Goal: Information Seeking & Learning: Check status

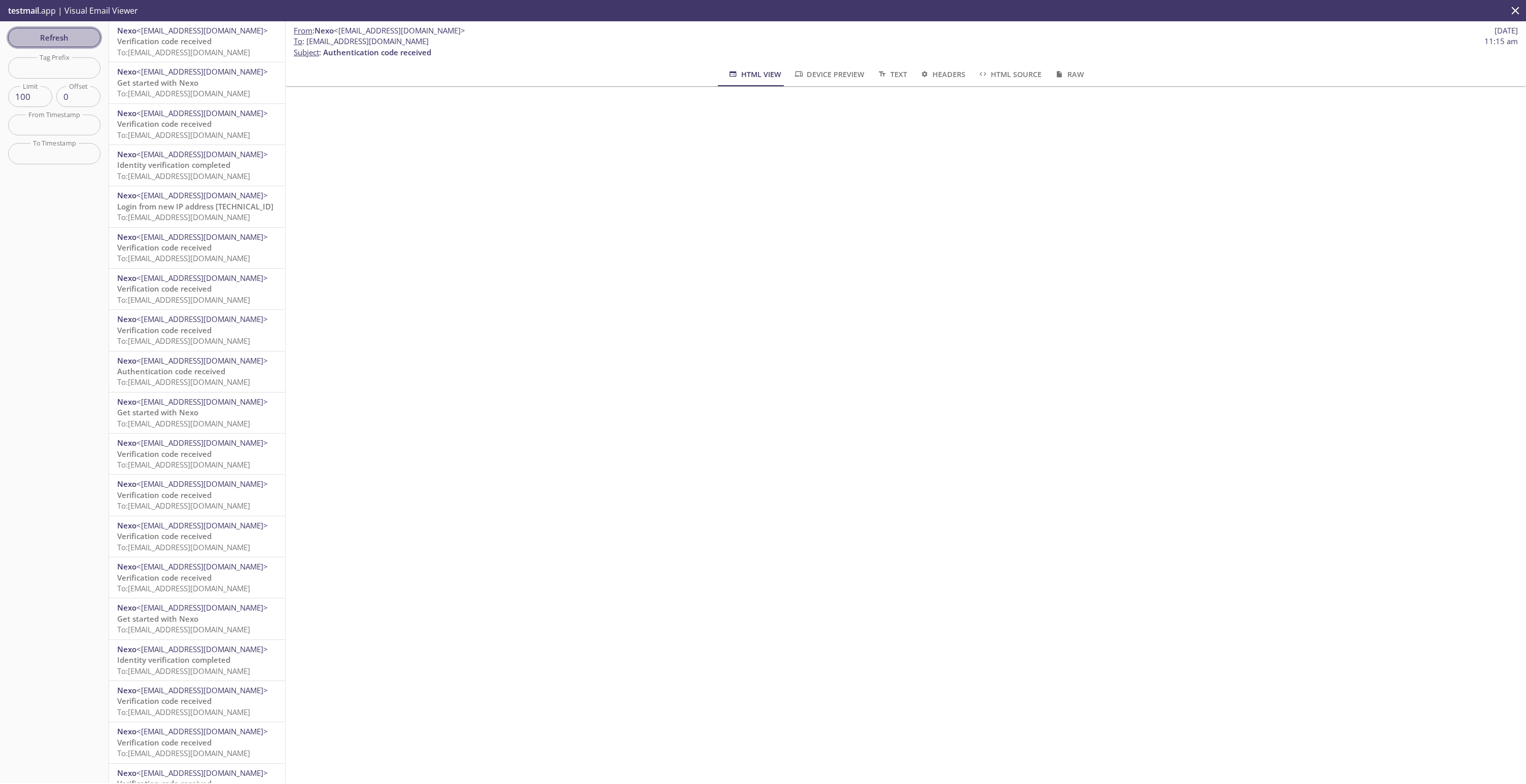
click at [69, 43] on span "Refresh" at bounding box center [54, 38] width 76 height 14
click at [69, 36] on span "Refresh" at bounding box center [54, 38] width 76 height 14
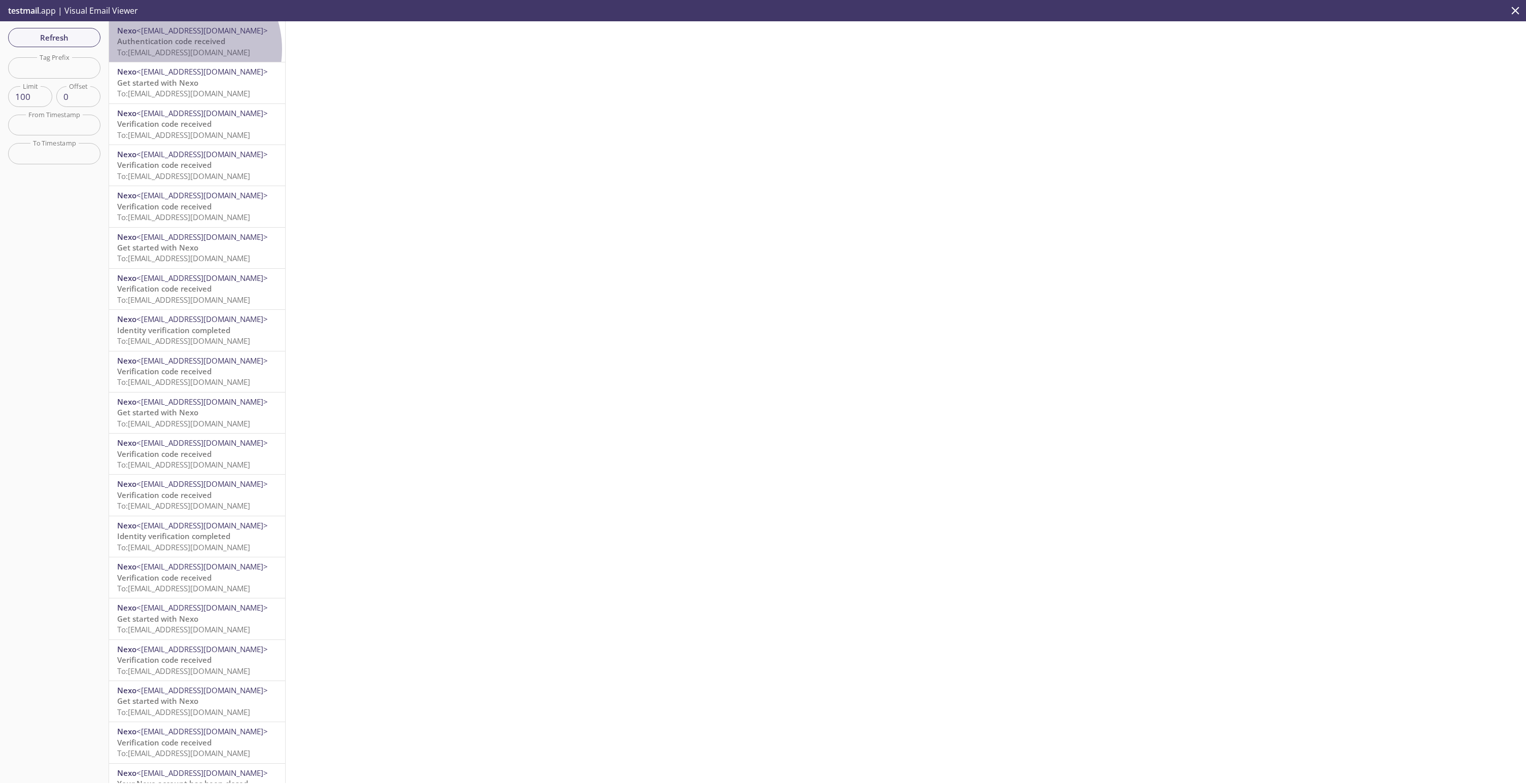
click at [182, 49] on span "To: [EMAIL_ADDRESS][DOMAIN_NAME]" at bounding box center [184, 52] width 133 height 11
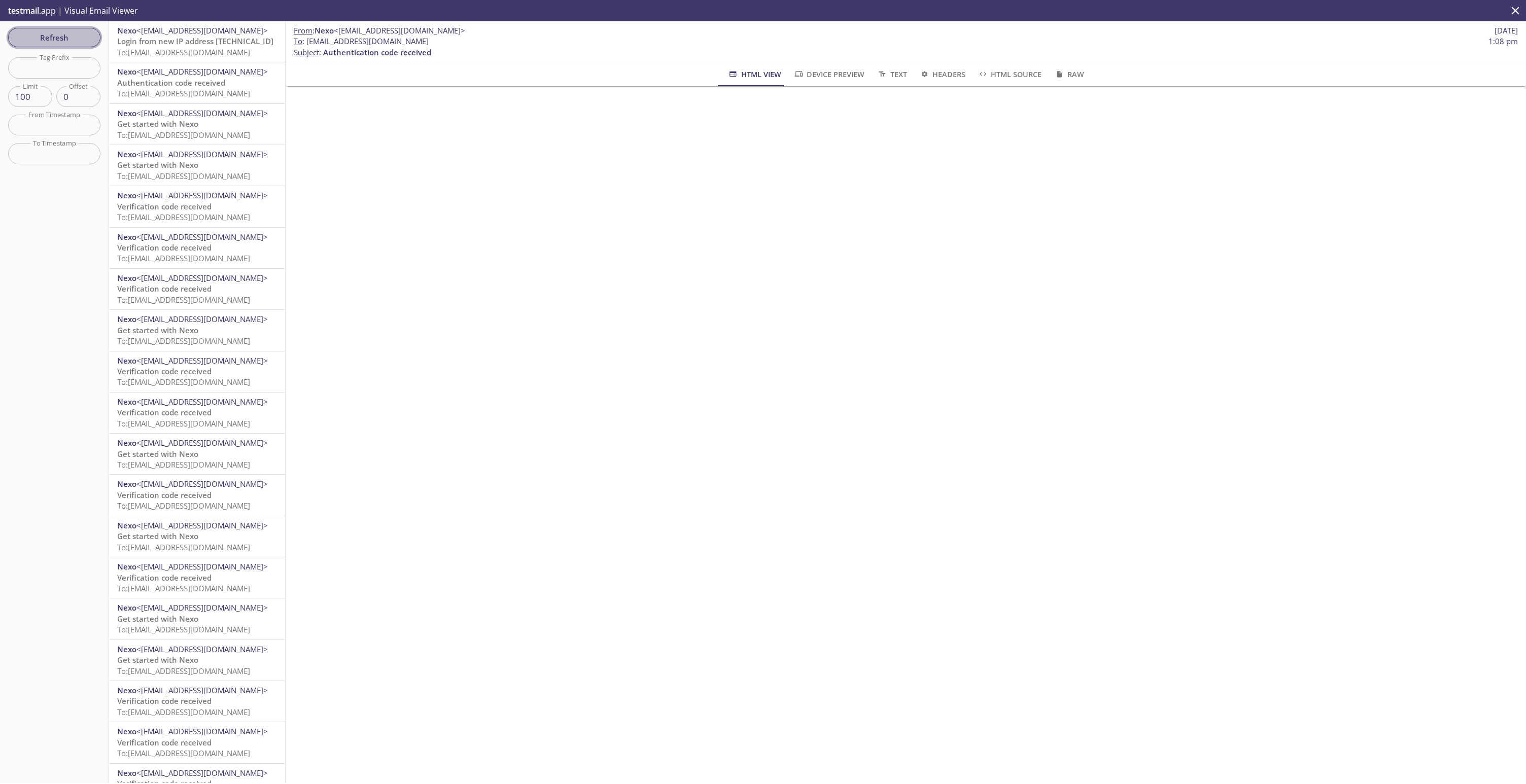
click at [84, 34] on span "Refresh" at bounding box center [54, 38] width 76 height 14
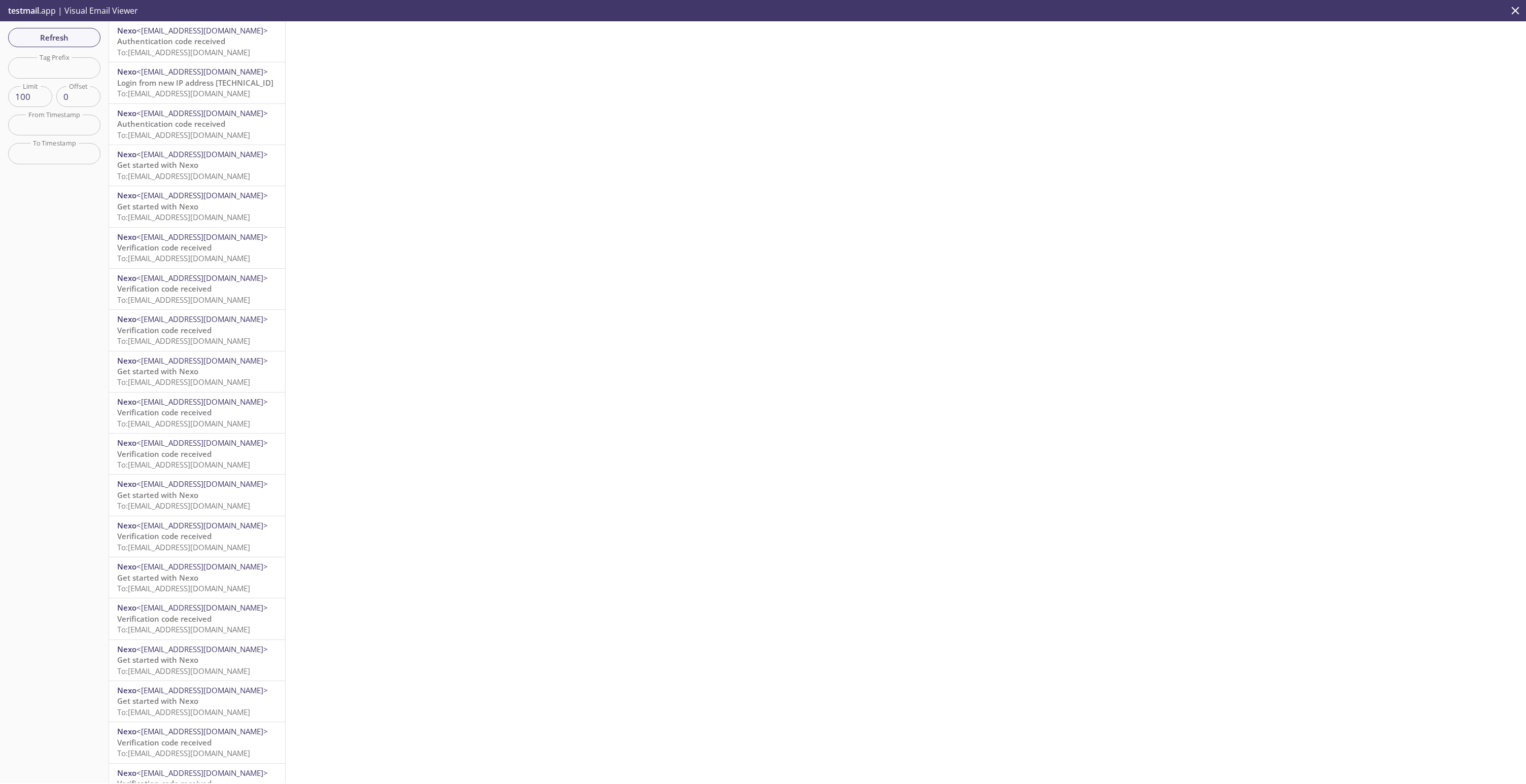
click at [201, 48] on span "To: [EMAIL_ADDRESS][DOMAIN_NAME]" at bounding box center [184, 52] width 133 height 11
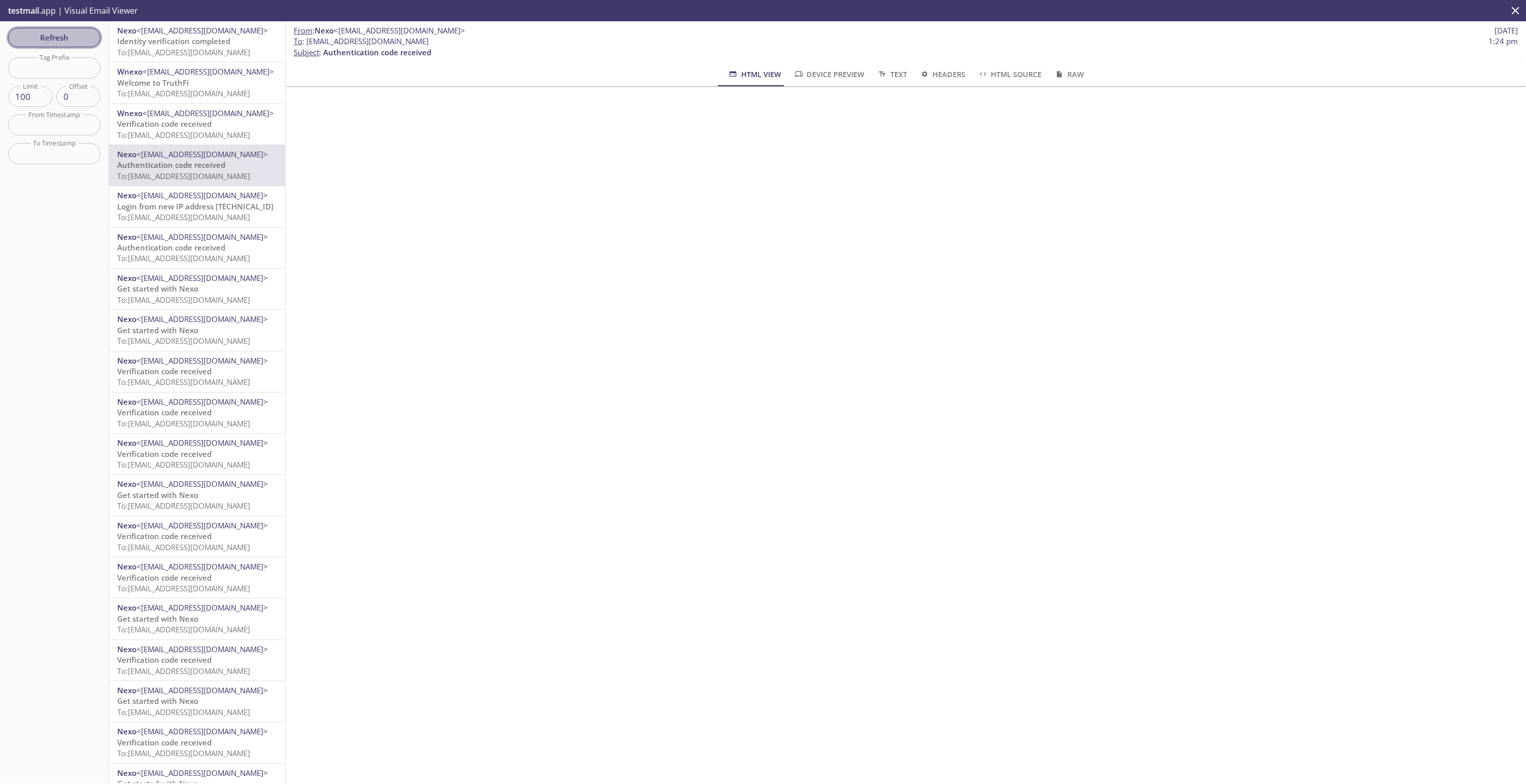
click at [62, 29] on button "Refresh" at bounding box center [54, 38] width 93 height 19
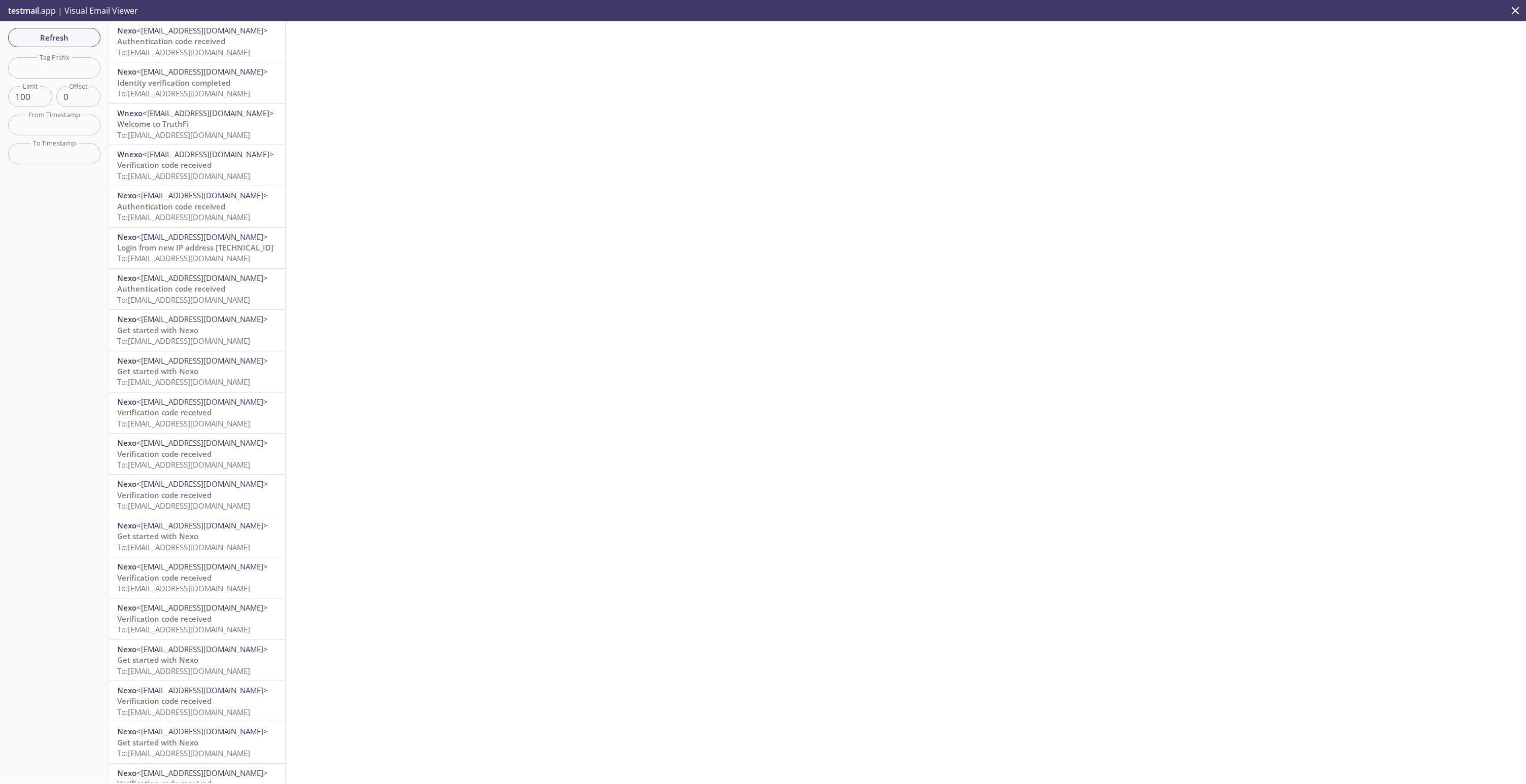
click at [189, 58] on div "Nexo <[EMAIL_ADDRESS][DOMAIN_NAME]> Authentication code received To: [EMAIL_ADD…" at bounding box center [197, 42] width 176 height 41
